Goal: Check status: Check status

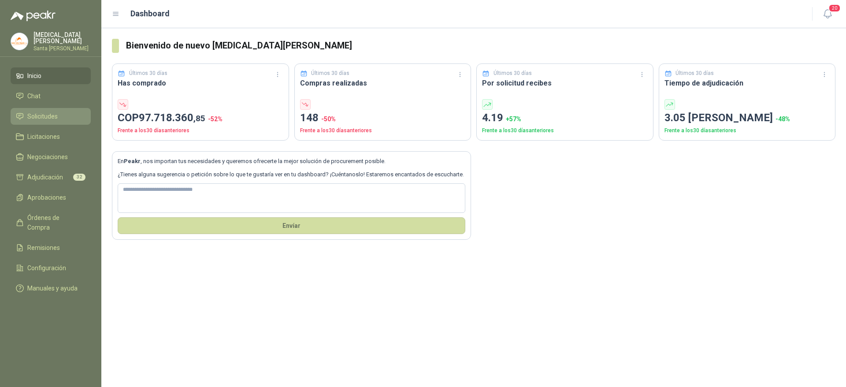
click at [37, 117] on span "Solicitudes" at bounding box center [42, 116] width 30 height 10
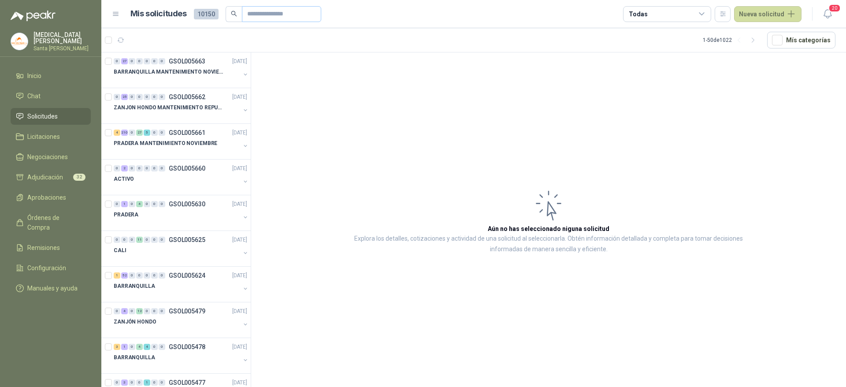
click at [245, 13] on span at bounding box center [281, 14] width 79 height 16
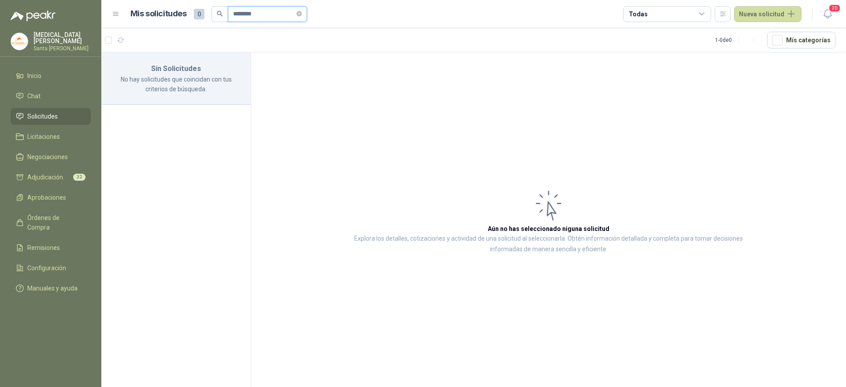
click at [243, 15] on input "*******" at bounding box center [264, 14] width 62 height 15
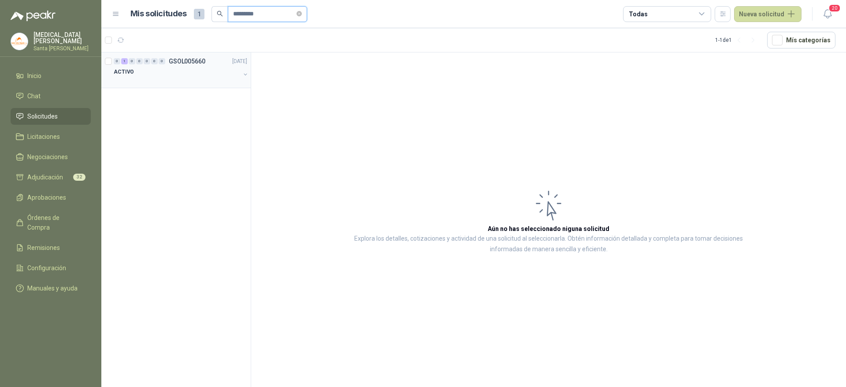
type input "********"
click at [172, 78] on div at bounding box center [177, 80] width 126 height 7
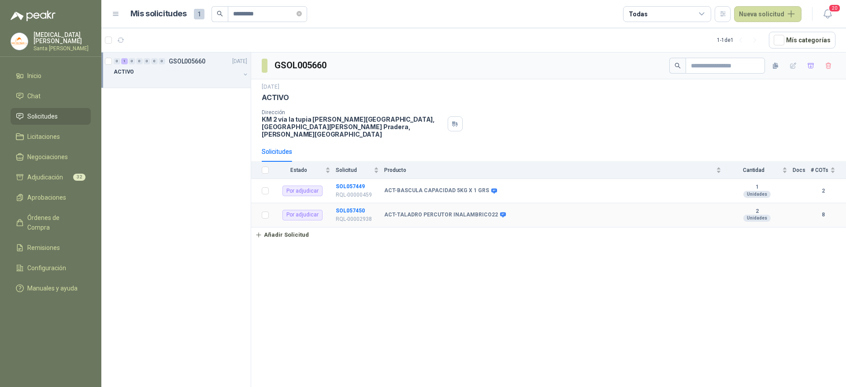
click at [408, 211] on b "ACT-TALADRO PERCUTOR INALAMBRICO22" at bounding box center [441, 214] width 114 height 7
click at [433, 213] on td "ACT-TALADRO PERCUTOR INALAMBRICO22" at bounding box center [555, 215] width 342 height 24
click at [356, 207] on b "SOL057450" at bounding box center [350, 210] width 29 height 6
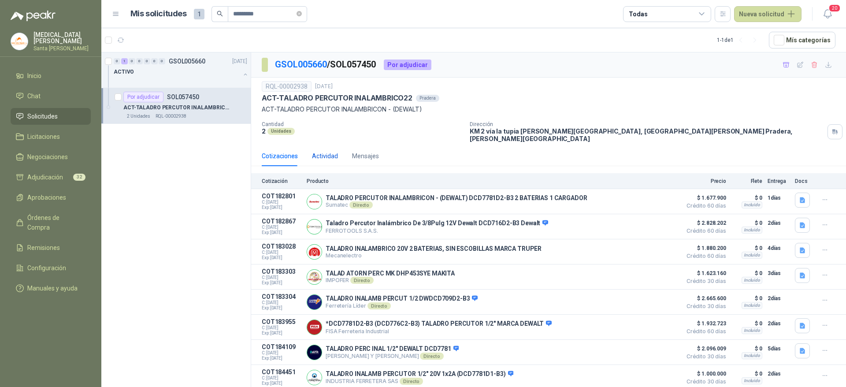
click at [330, 151] on div "Actividad" at bounding box center [325, 156] width 26 height 10
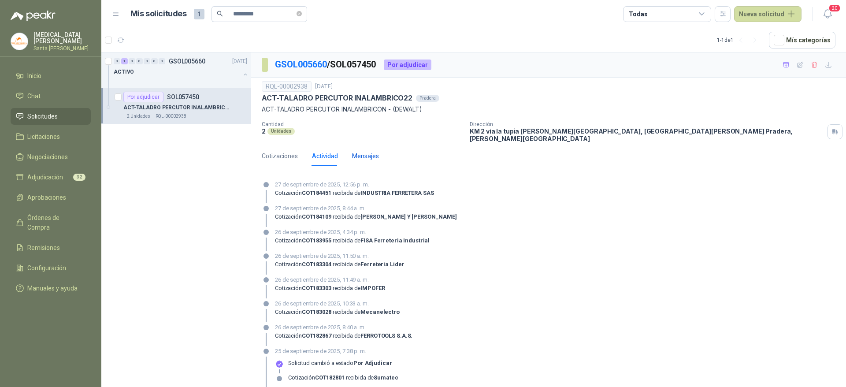
click at [360, 151] on div "Mensajes" at bounding box center [365, 156] width 27 height 10
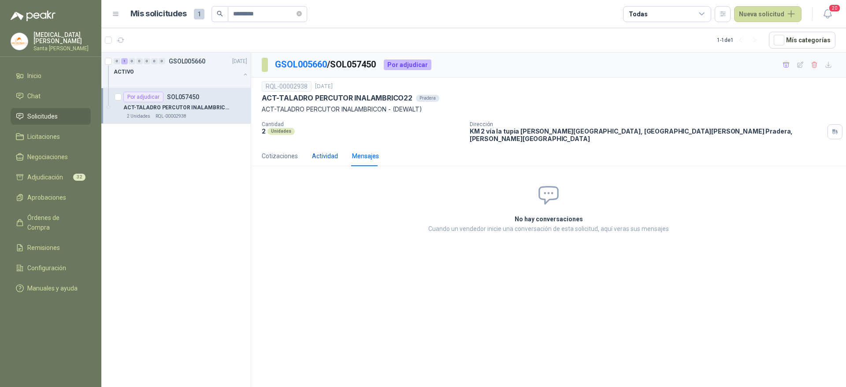
click at [325, 151] on div "Actividad" at bounding box center [325, 156] width 26 height 10
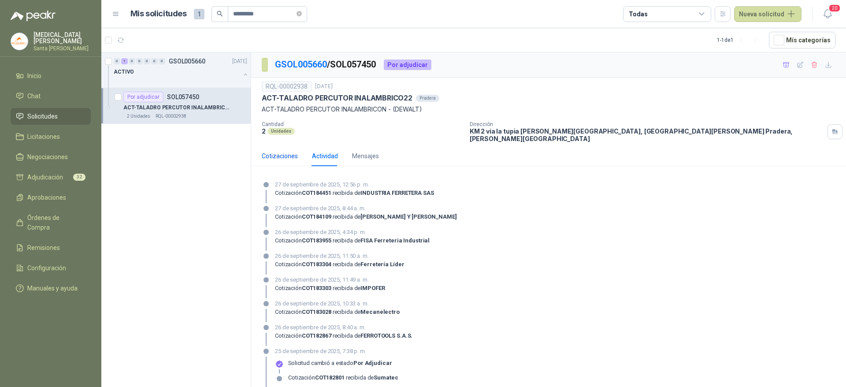
click at [279, 151] on div "Cotizaciones" at bounding box center [280, 156] width 36 height 10
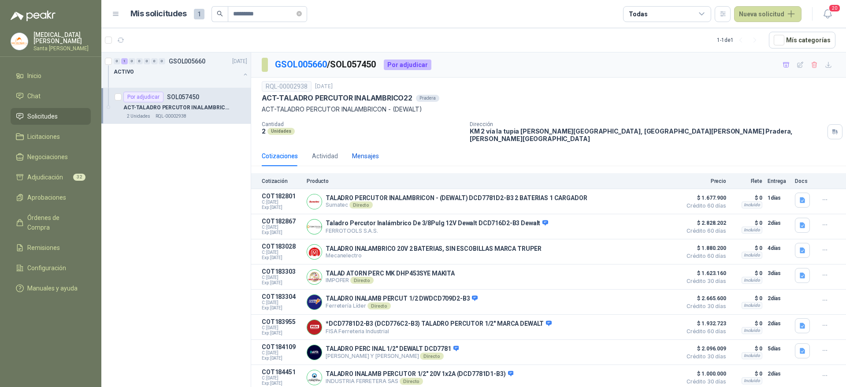
click at [373, 151] on div "Mensajes" at bounding box center [365, 156] width 27 height 10
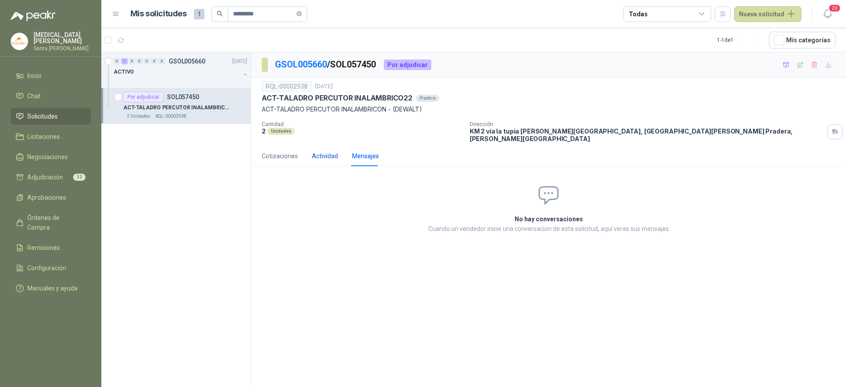
click at [326, 151] on div "Actividad" at bounding box center [325, 156] width 26 height 10
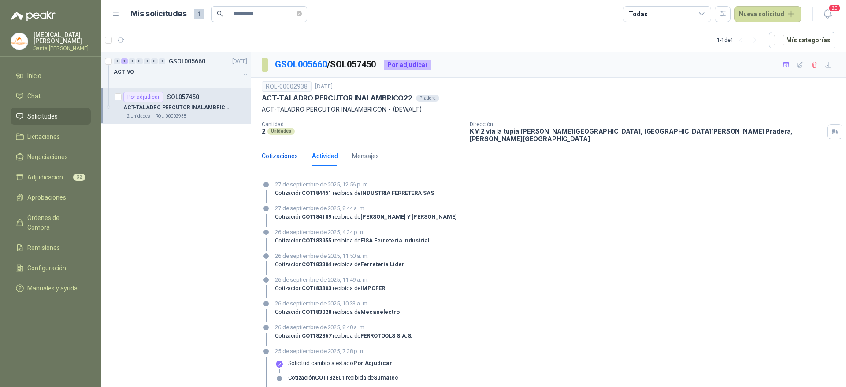
click at [283, 151] on div "Cotizaciones" at bounding box center [280, 156] width 36 height 10
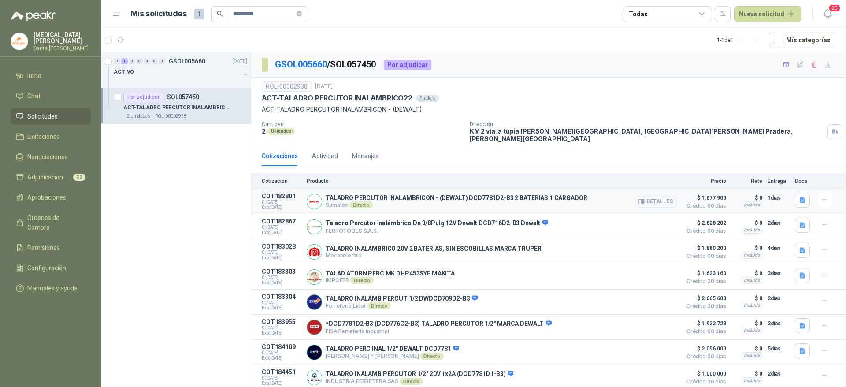
click at [660, 196] on button "Detalles" at bounding box center [655, 202] width 41 height 12
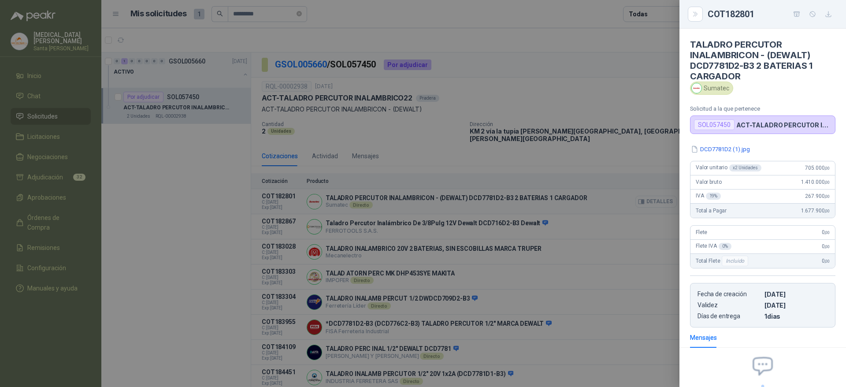
scroll to position [82, 0]
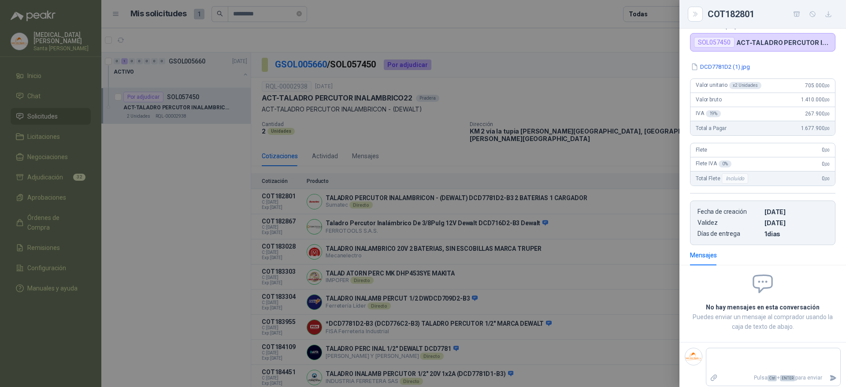
click at [174, 292] on div at bounding box center [423, 193] width 846 height 387
